Goal: Information Seeking & Learning: Check status

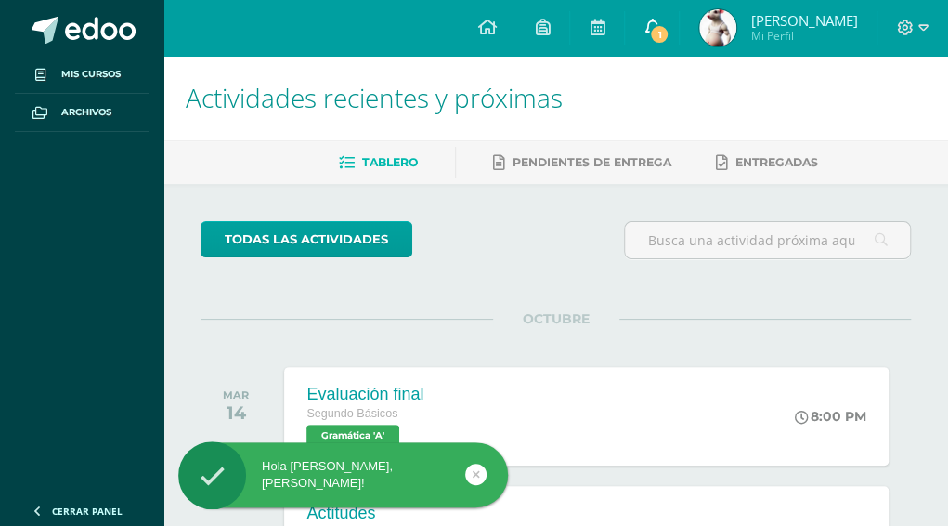
click at [667, 24] on span "1" at bounding box center [659, 34] width 20 height 20
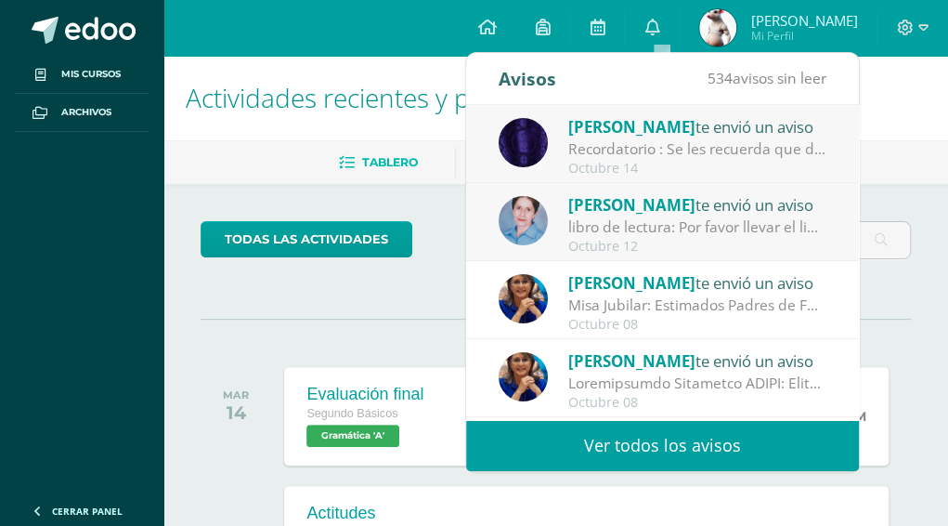
click at [669, 135] on div "[PERSON_NAME] te envió un aviso" at bounding box center [697, 126] width 258 height 24
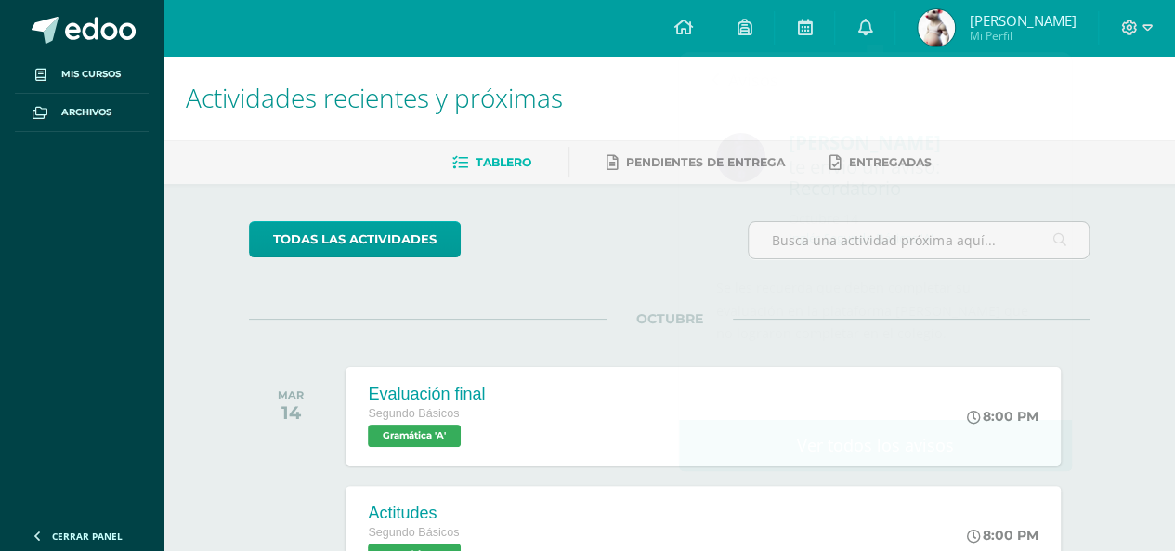
click at [951, 21] on img at bounding box center [936, 27] width 37 height 37
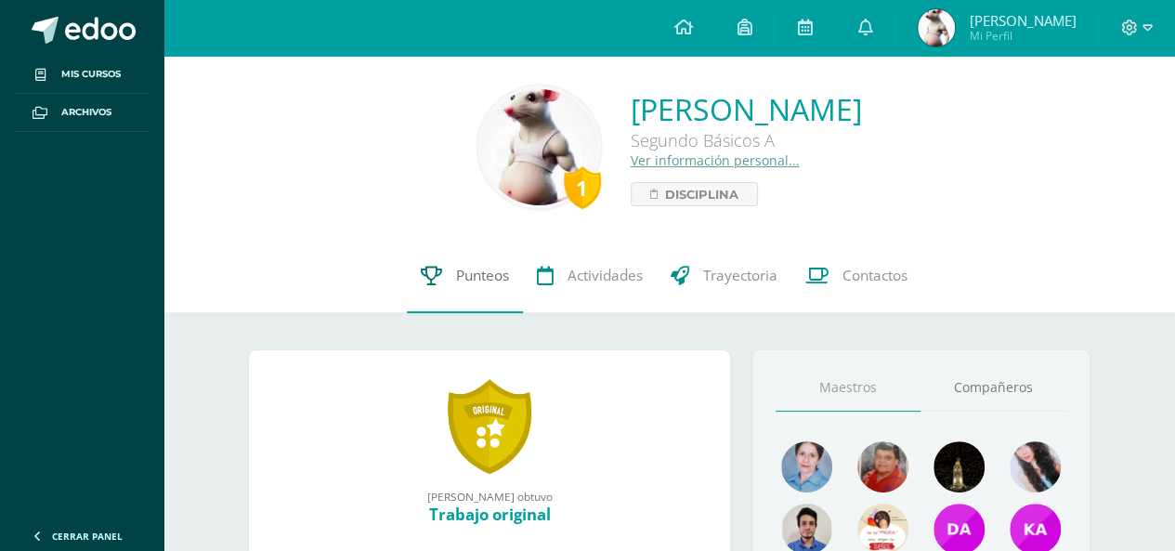
click at [492, 279] on span "Punteos" at bounding box center [482, 276] width 53 height 20
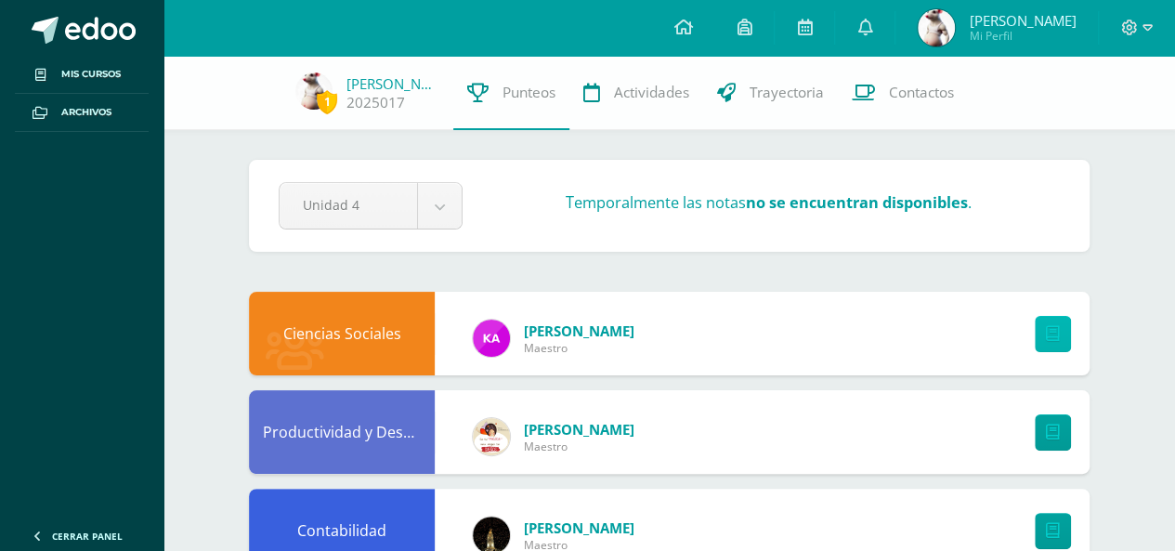
click at [1053, 328] on icon at bounding box center [1053, 334] width 14 height 16
